Goal: Transaction & Acquisition: Purchase product/service

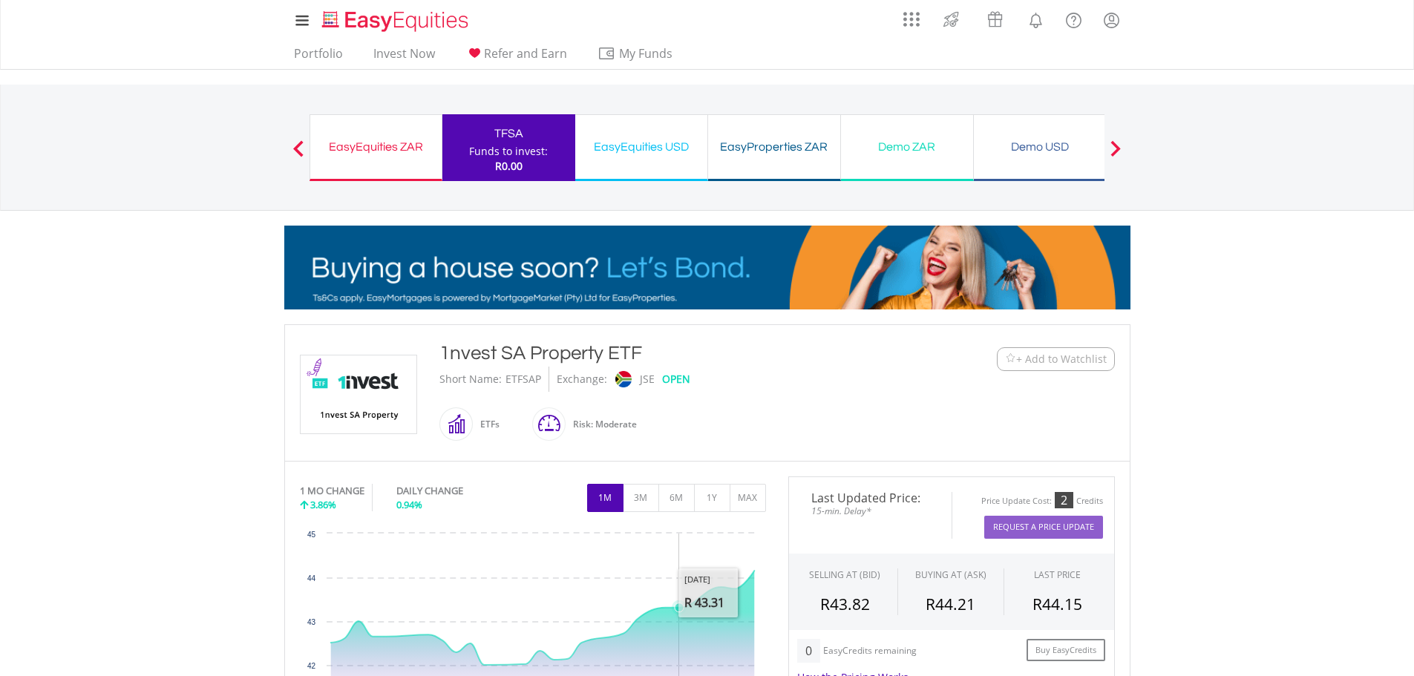
scroll to position [371, 0]
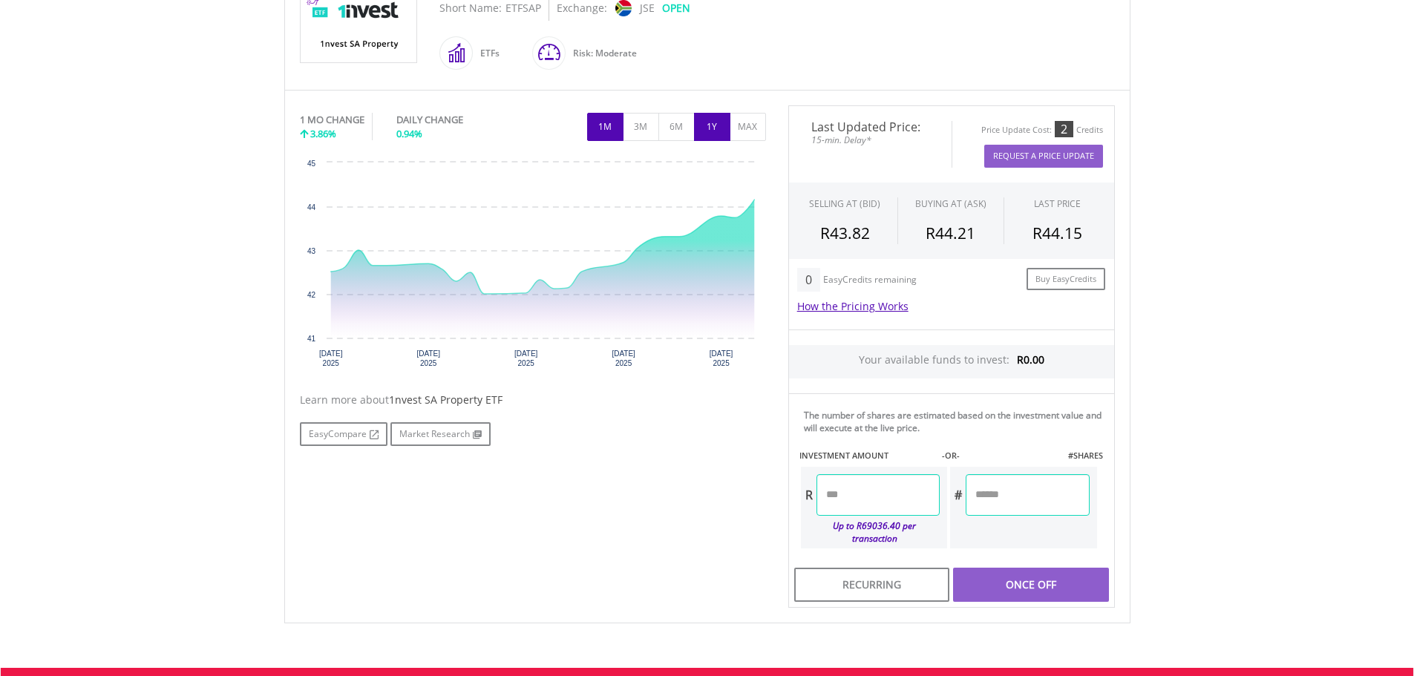
click at [707, 128] on button "1Y" at bounding box center [712, 127] width 36 height 28
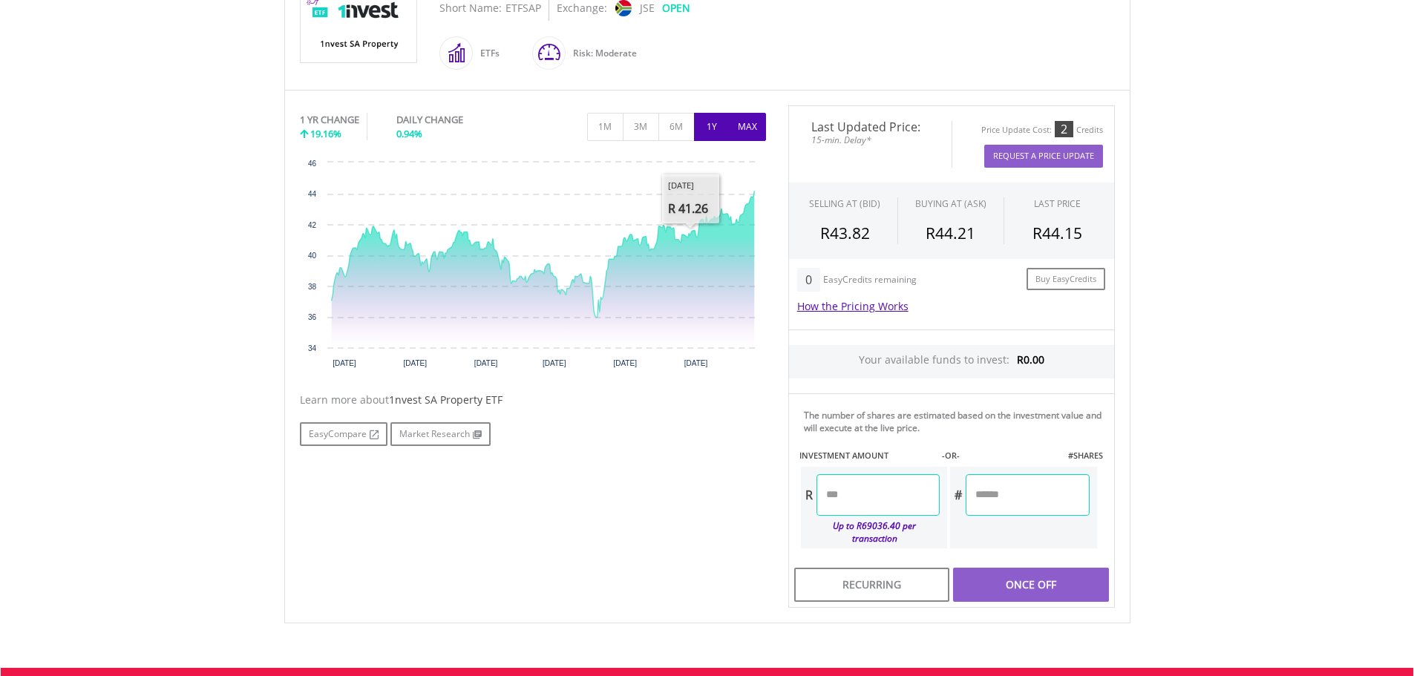
click at [741, 120] on button "MAX" at bounding box center [748, 127] width 36 height 28
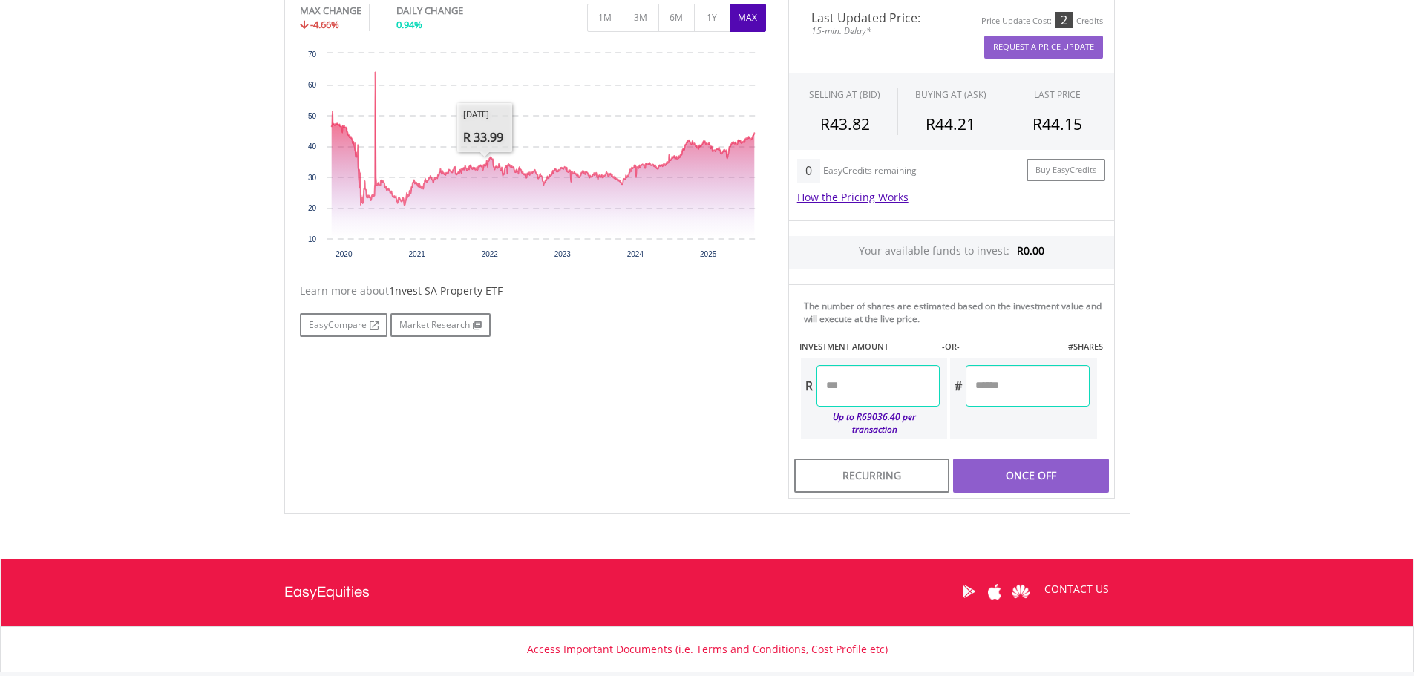
scroll to position [565, 0]
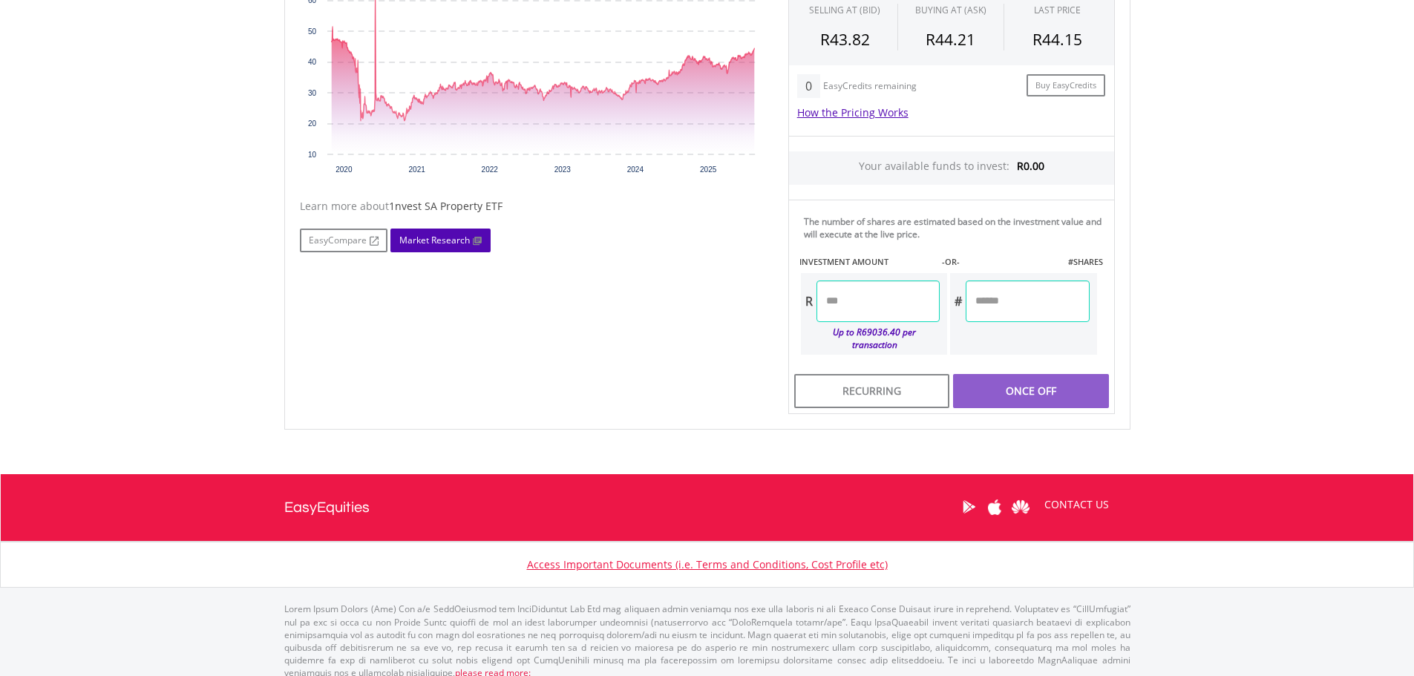
click at [462, 236] on link "Market Research" at bounding box center [440, 241] width 100 height 24
click at [356, 242] on link "EasyCompare" at bounding box center [344, 241] width 88 height 24
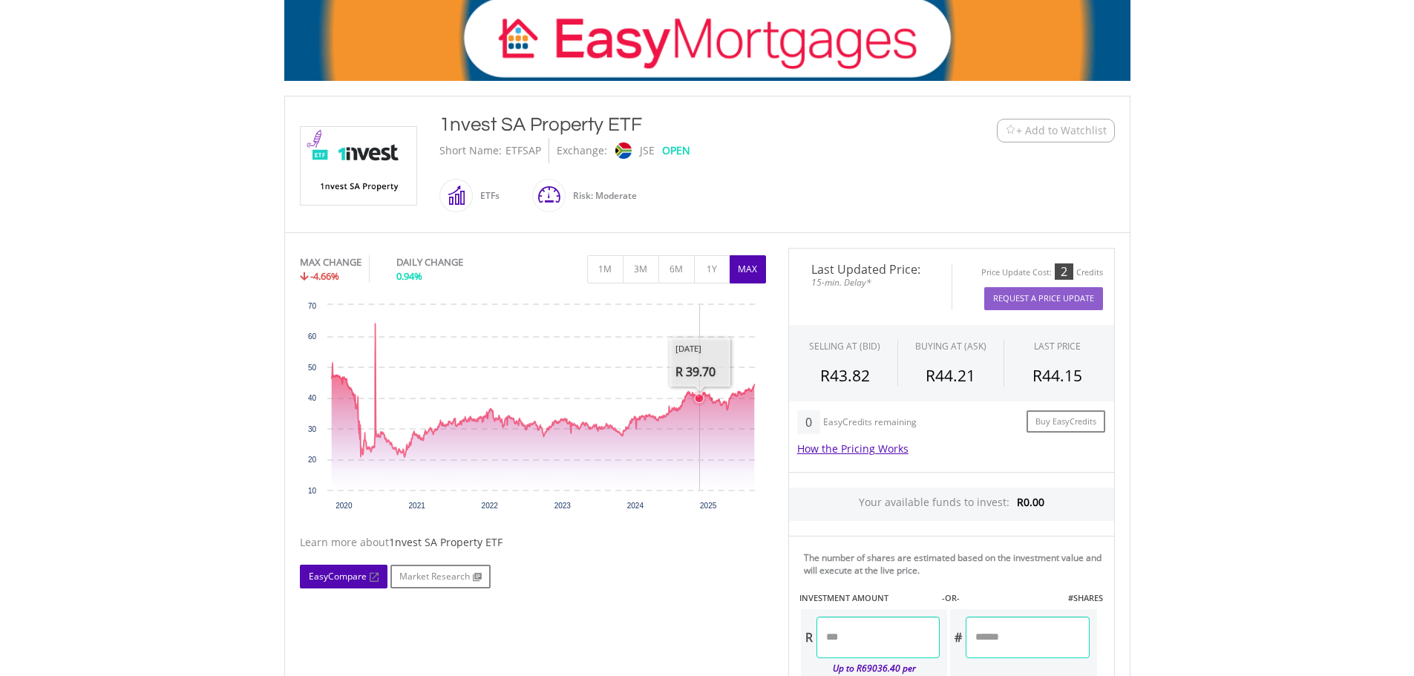
scroll to position [194, 0]
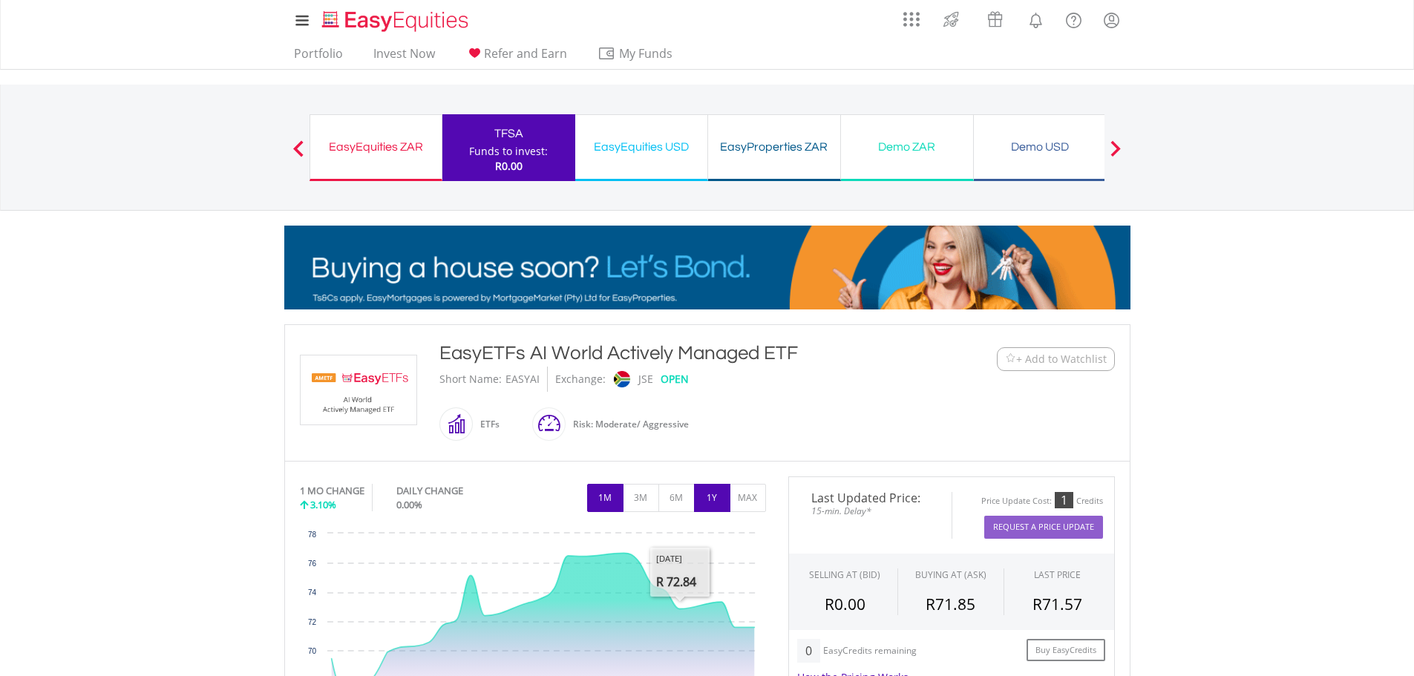
scroll to position [148, 0]
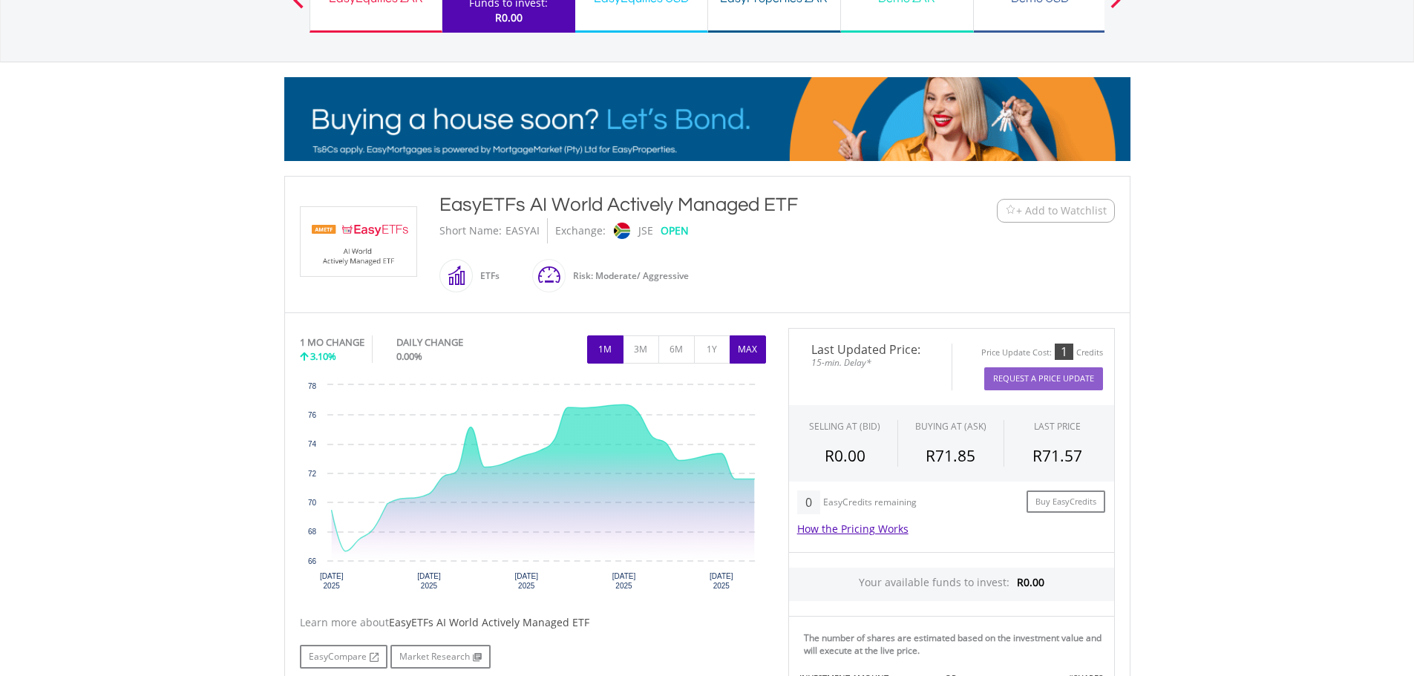
click at [747, 350] on button "MAX" at bounding box center [748, 350] width 36 height 28
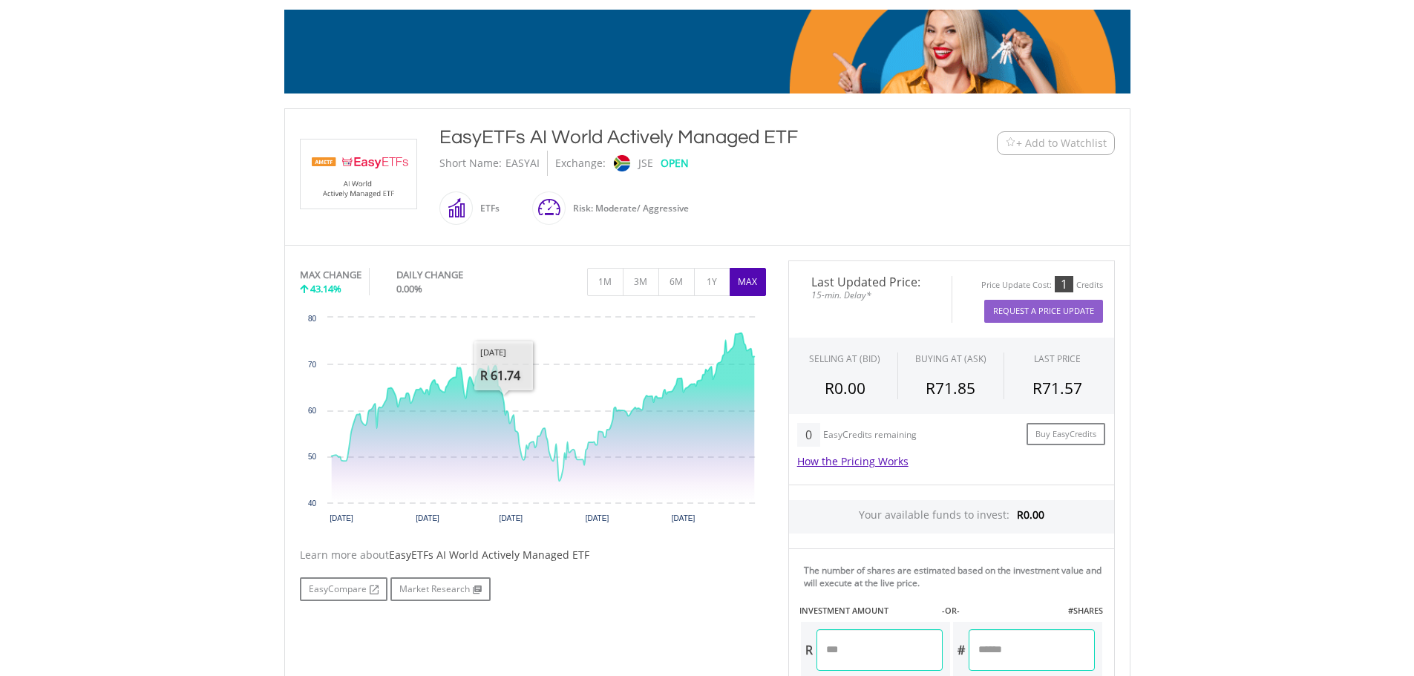
scroll to position [297, 0]
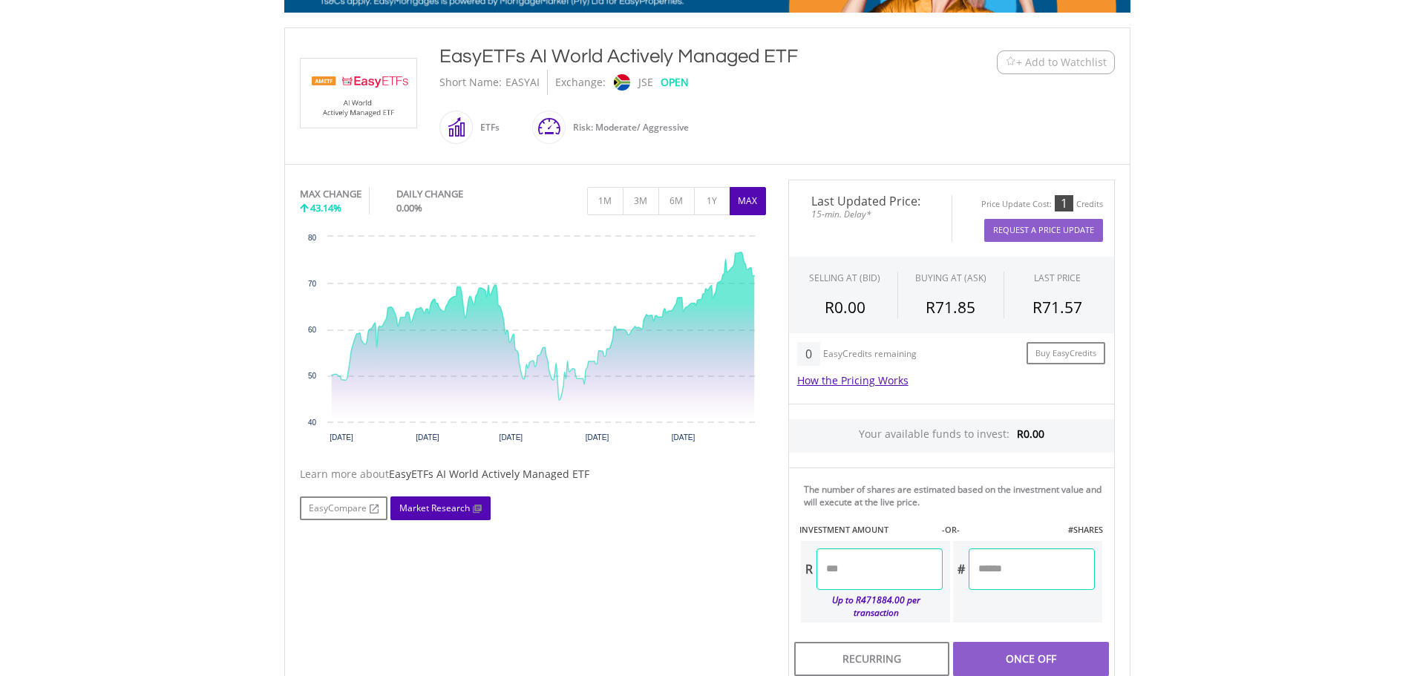
click at [435, 503] on link "Market Research" at bounding box center [440, 509] width 100 height 24
click at [349, 508] on link "EasyCompare" at bounding box center [344, 509] width 88 height 24
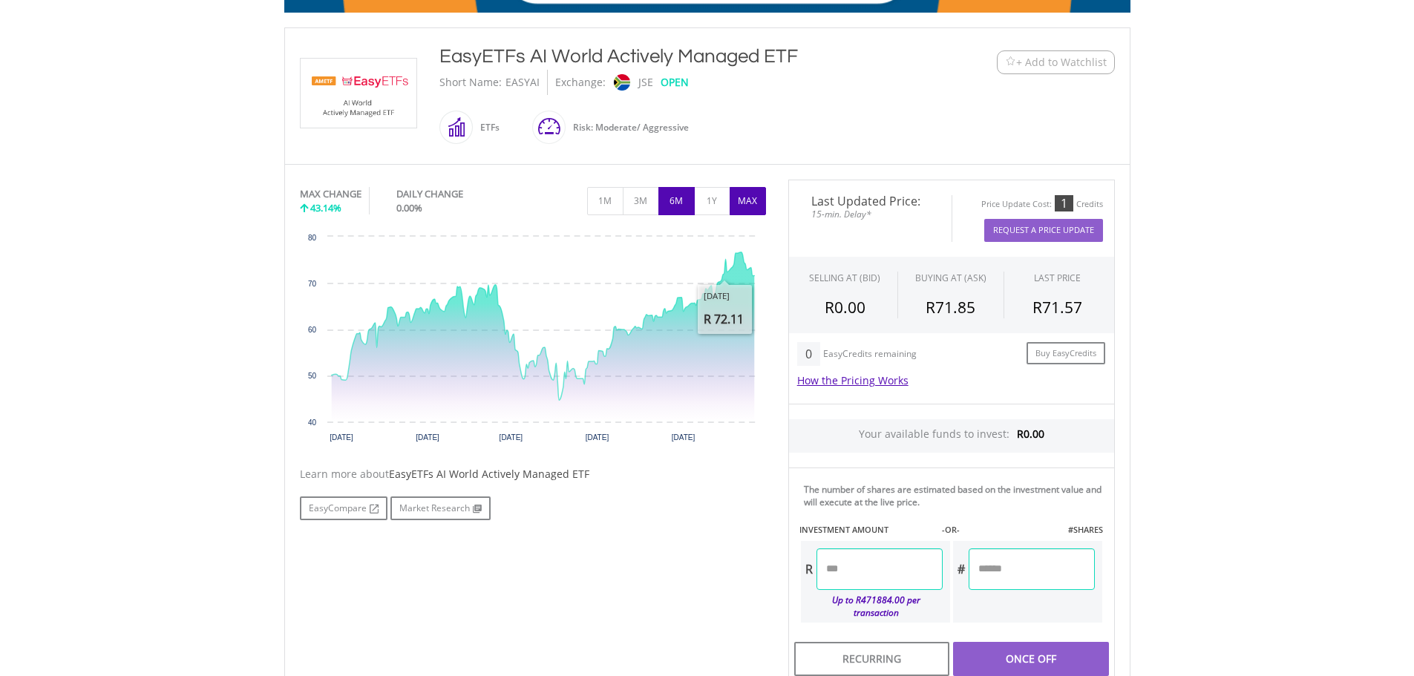
click at [678, 197] on button "6M" at bounding box center [676, 201] width 36 height 28
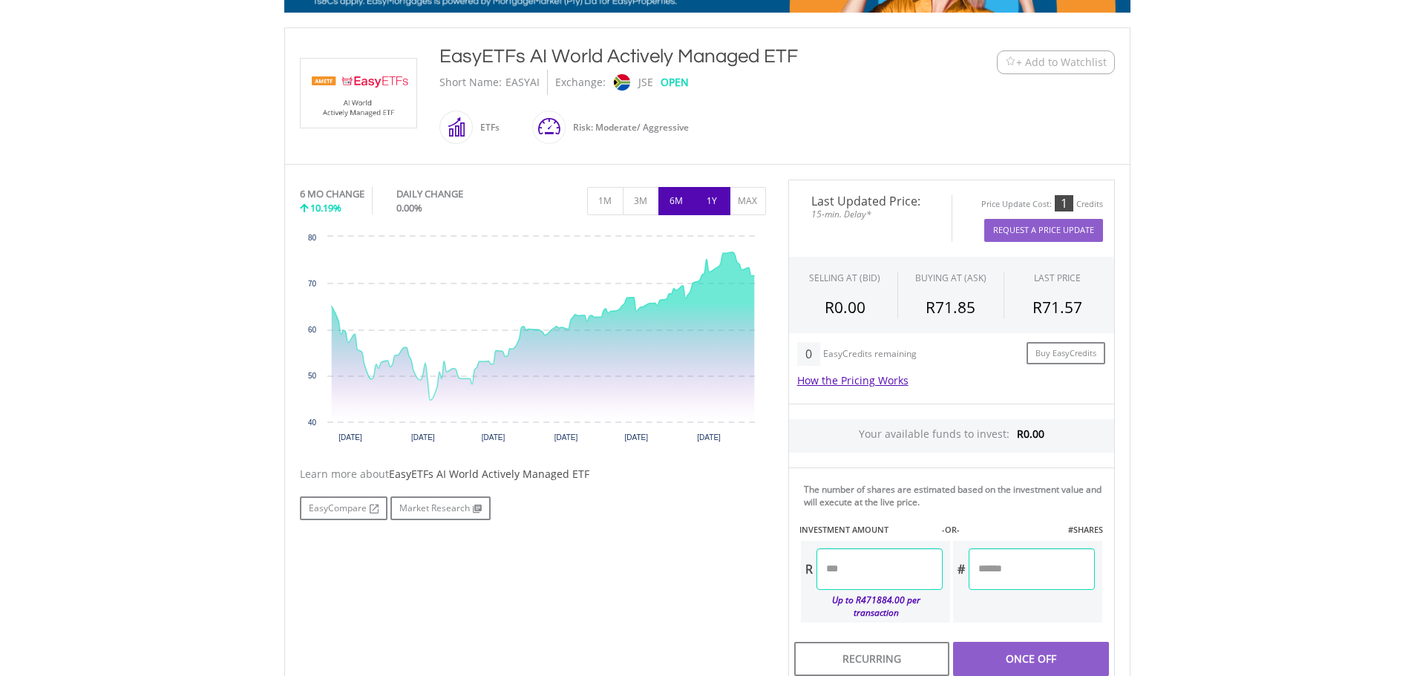
click at [711, 194] on button "1Y" at bounding box center [712, 201] width 36 height 28
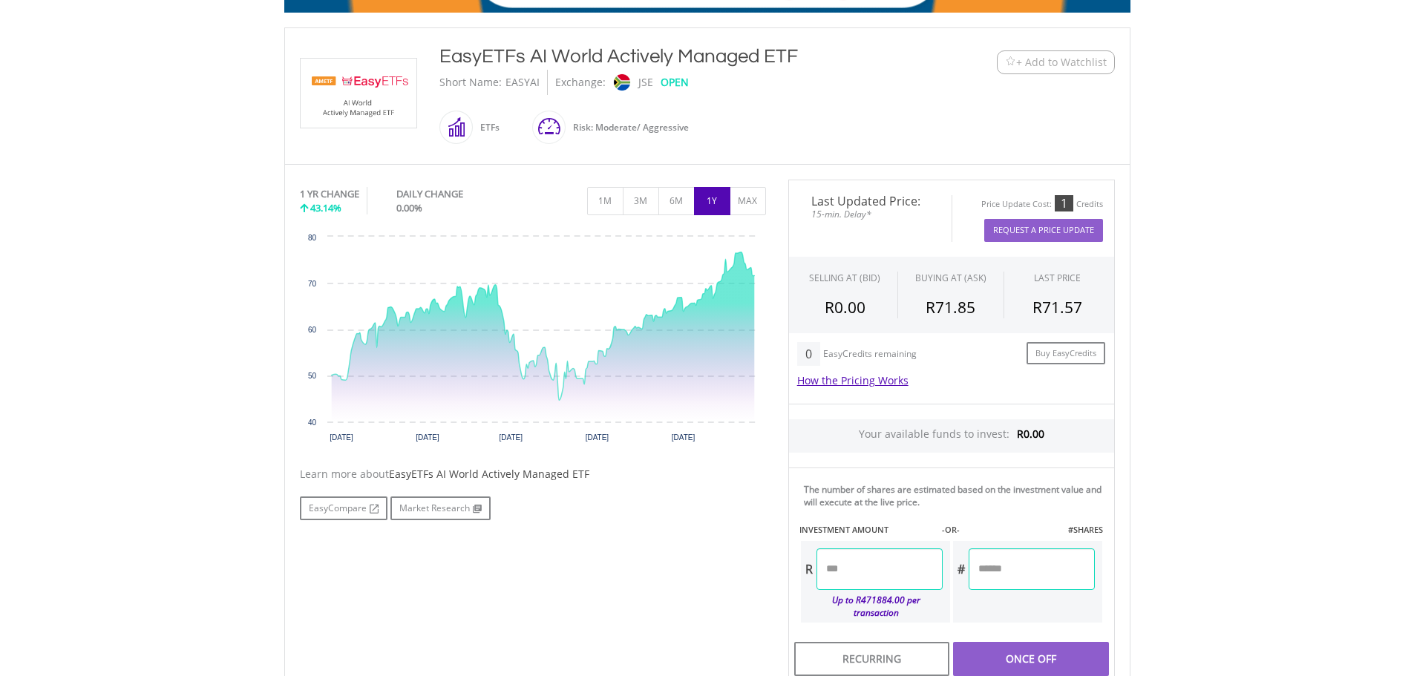
click at [880, 561] on input "number" at bounding box center [879, 570] width 126 height 42
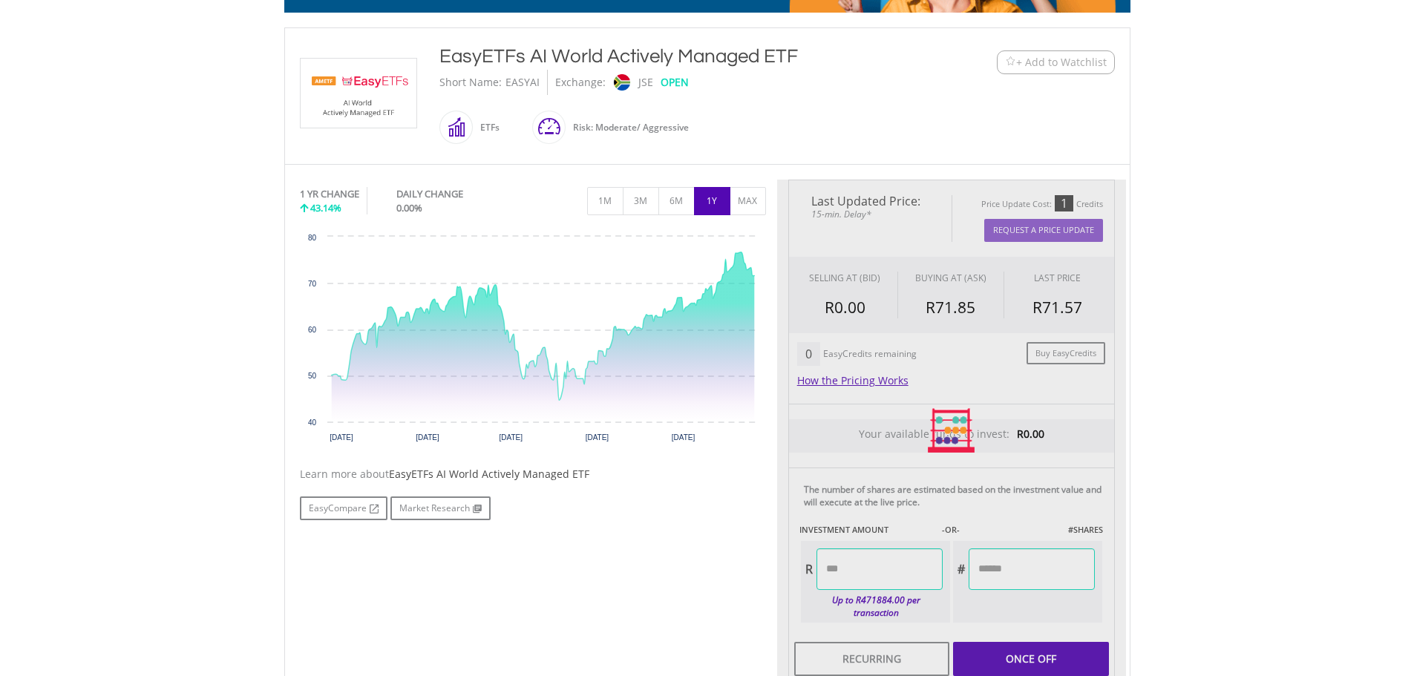
click at [1042, 572] on div "Last Updated Price: 15-min. Delay* Price Update Cost: 1 Credits Request A Price…" at bounding box center [951, 431] width 349 height 503
type input "********"
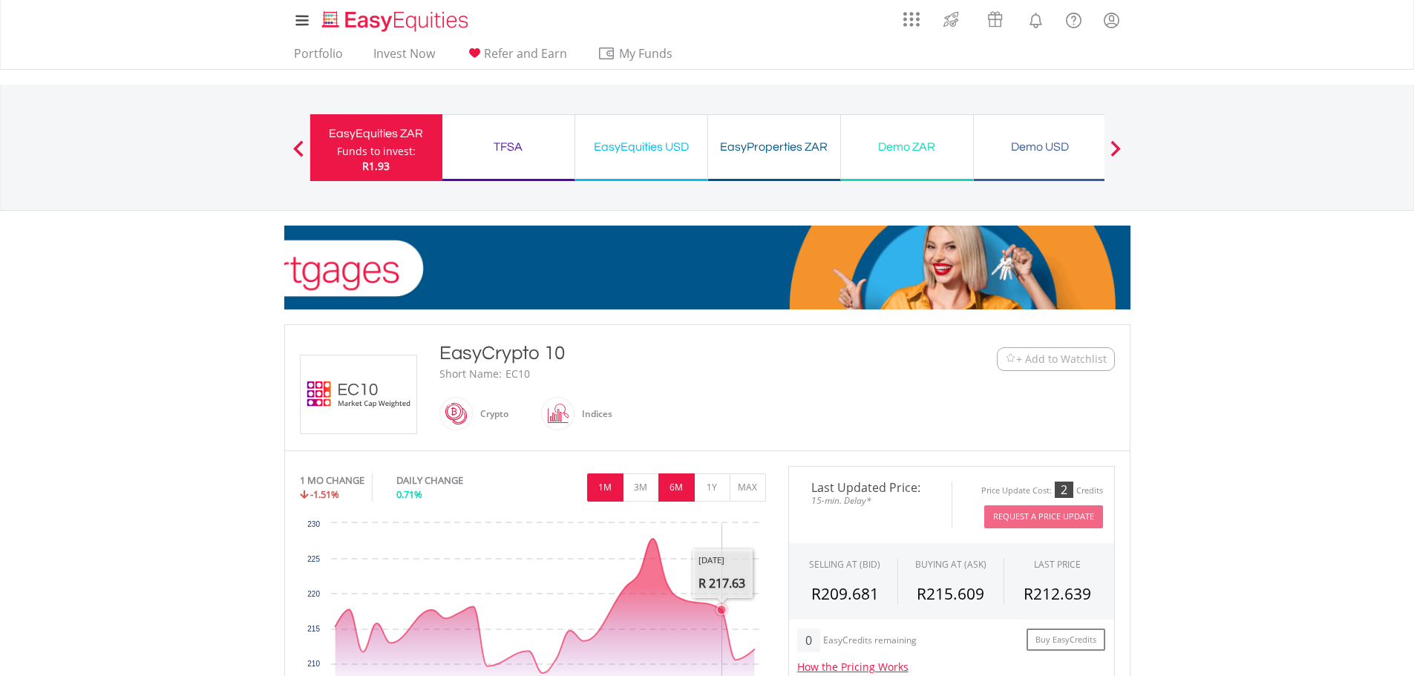
scroll to position [371, 0]
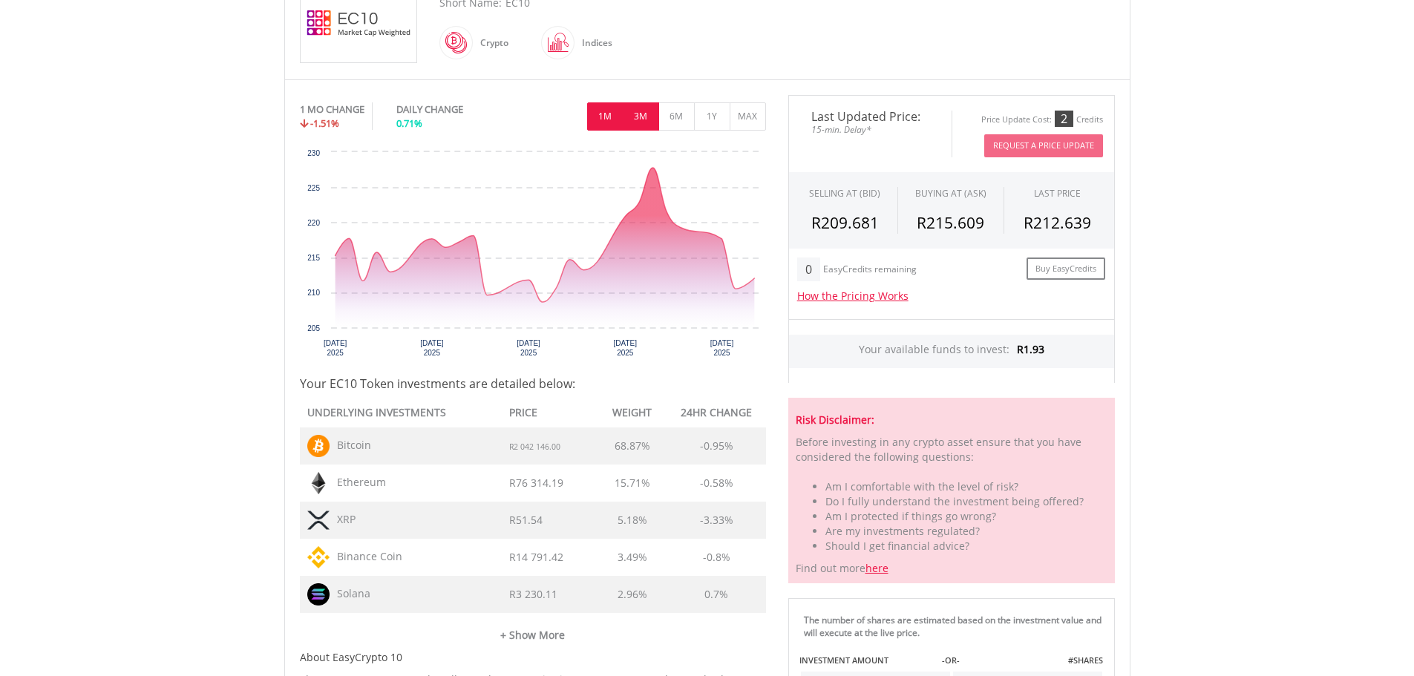
click at [631, 112] on button "3M" at bounding box center [641, 116] width 36 height 28
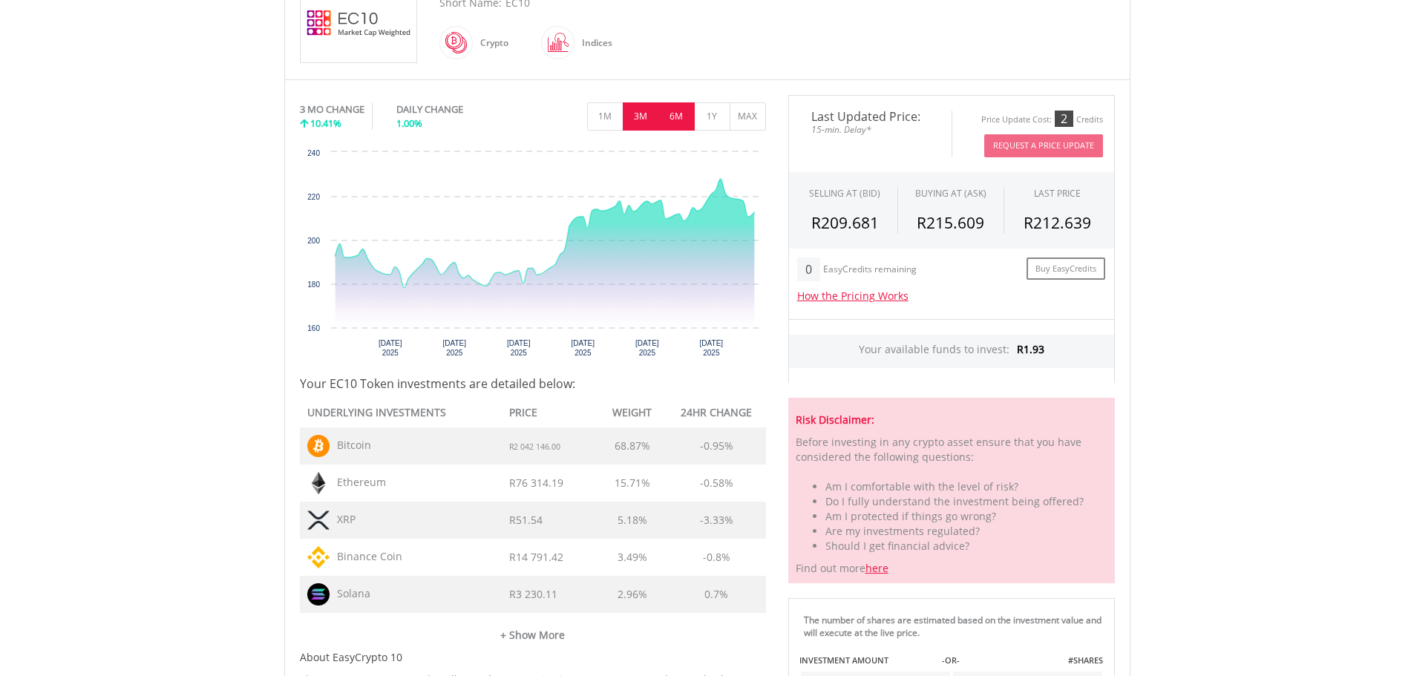
click at [668, 118] on button "6M" at bounding box center [676, 116] width 36 height 28
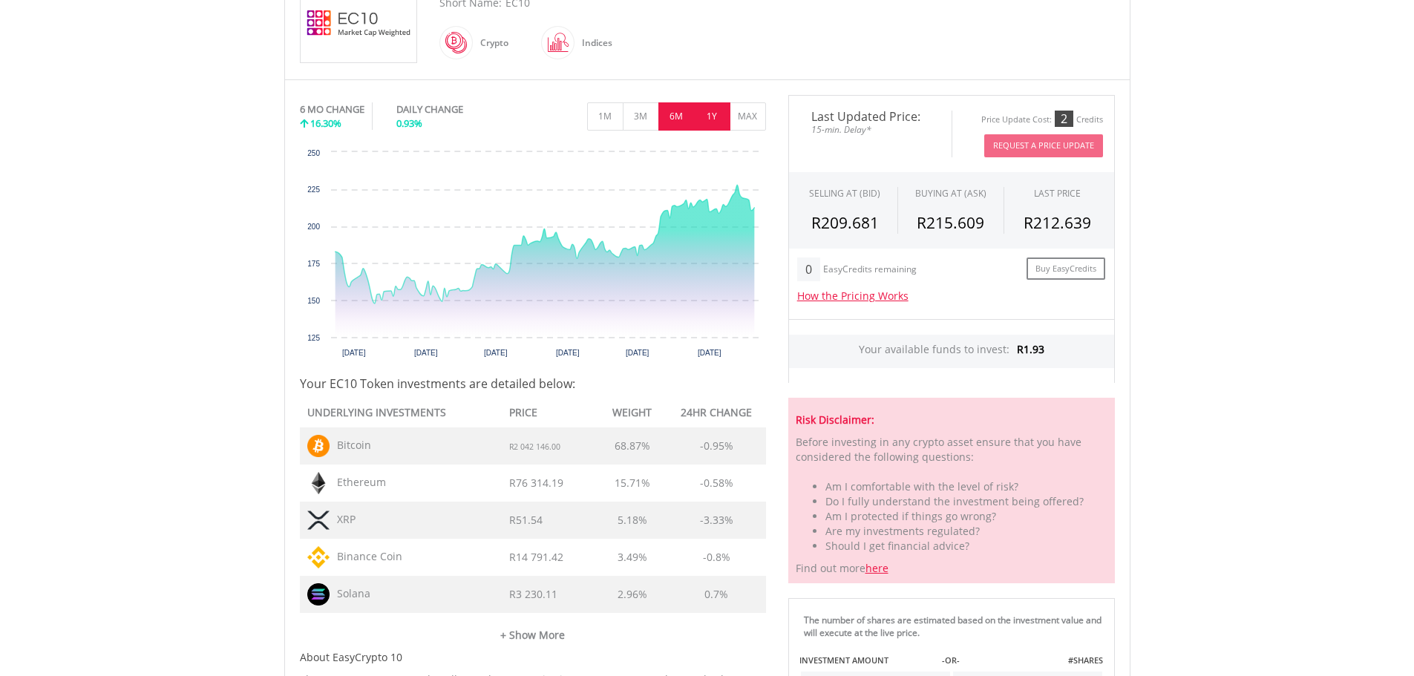
click at [709, 117] on button "1Y" at bounding box center [712, 116] width 36 height 28
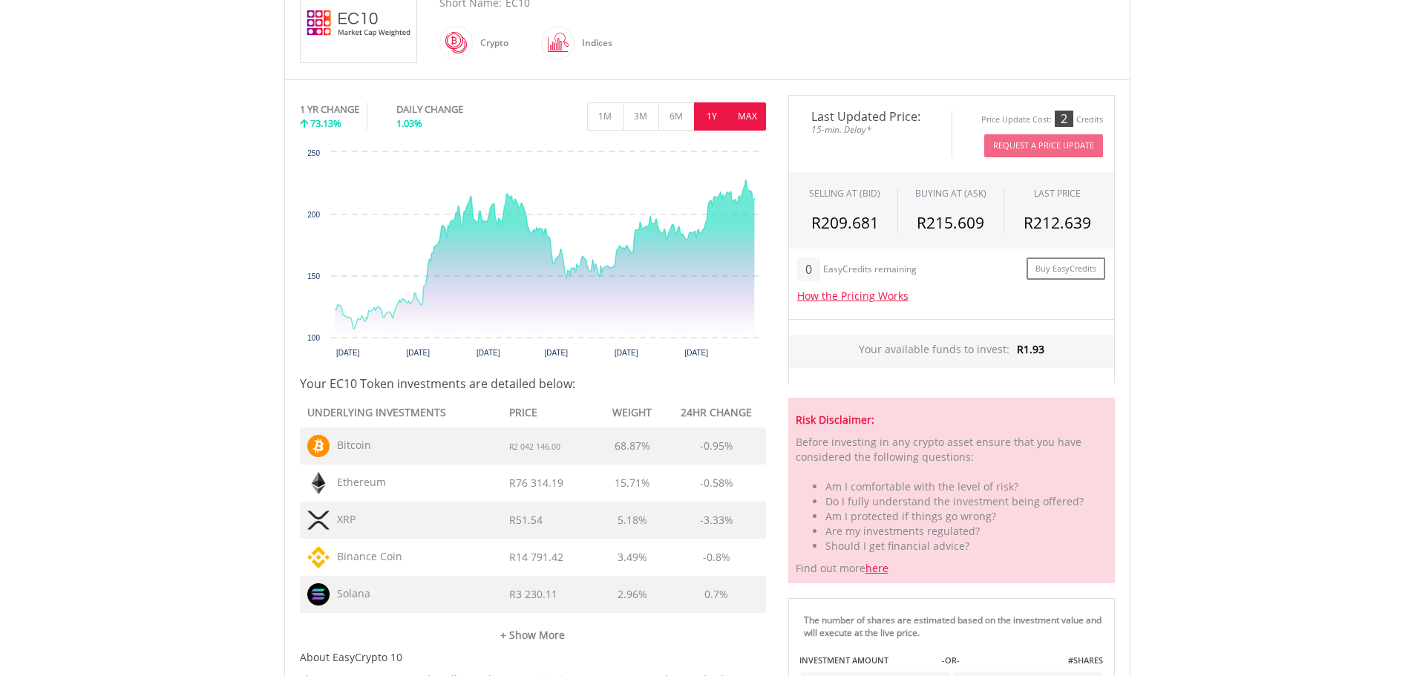
click at [748, 114] on button "MAX" at bounding box center [748, 116] width 36 height 28
